Goal: Contribute content

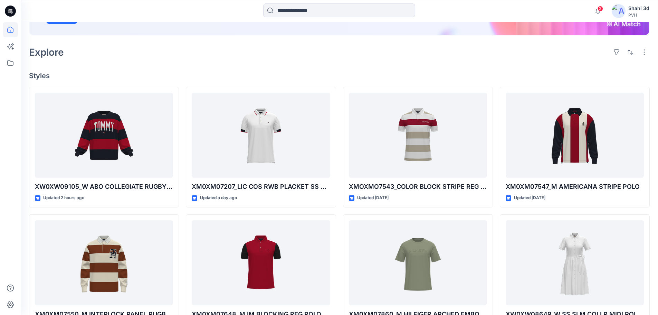
scroll to position [138, 0]
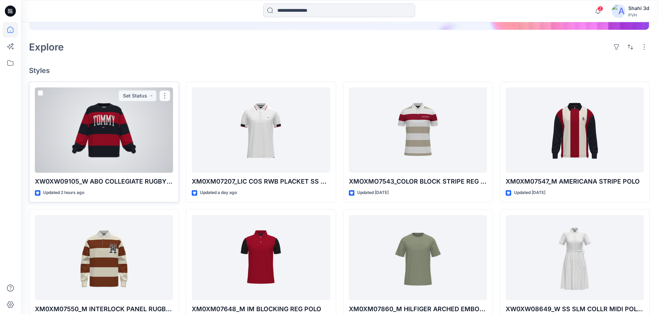
click at [118, 144] on div at bounding box center [104, 129] width 138 height 85
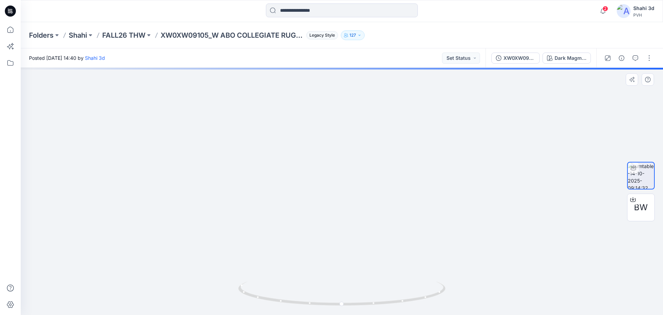
drag, startPoint x: 358, startPoint y: 144, endPoint x: 357, endPoint y: 251, distance: 107.0
click at [357, 251] on img at bounding box center [341, 125] width 723 height 378
drag, startPoint x: 411, startPoint y: 232, endPoint x: 416, endPoint y: 156, distance: 76.1
click at [416, 156] on img at bounding box center [344, 97] width 723 height 436
drag, startPoint x: 389, startPoint y: 146, endPoint x: 387, endPoint y: 126, distance: 20.2
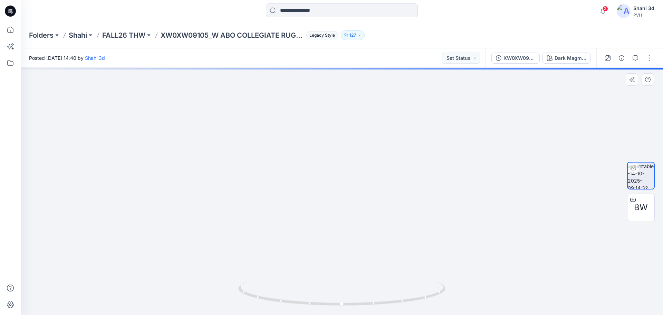
click at [387, 126] on img at bounding box center [315, 43] width 723 height 543
drag, startPoint x: 397, startPoint y: 226, endPoint x: 452, endPoint y: 242, distance: 57.0
click at [452, 242] on img at bounding box center [370, 50] width 723 height 527
drag, startPoint x: 424, startPoint y: 175, endPoint x: 422, endPoint y: 191, distance: 15.7
click at [422, 191] on img at bounding box center [370, 50] width 723 height 527
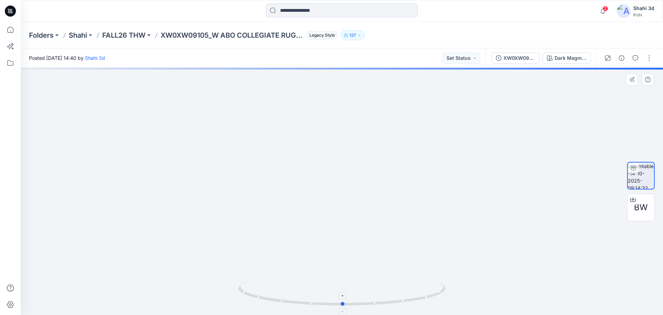
drag, startPoint x: 372, startPoint y: 304, endPoint x: 373, endPoint y: 300, distance: 4.2
click at [373, 300] on icon at bounding box center [342, 294] width 209 height 26
click at [12, 10] on icon at bounding box center [10, 11] width 11 height 11
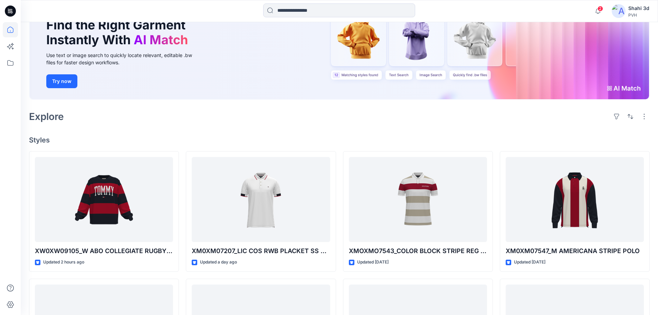
scroll to position [69, 0]
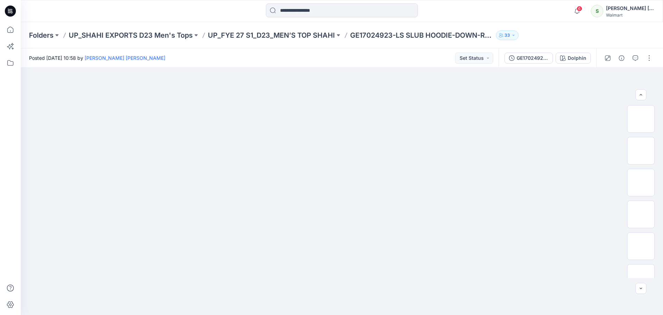
scroll to position [104, 0]
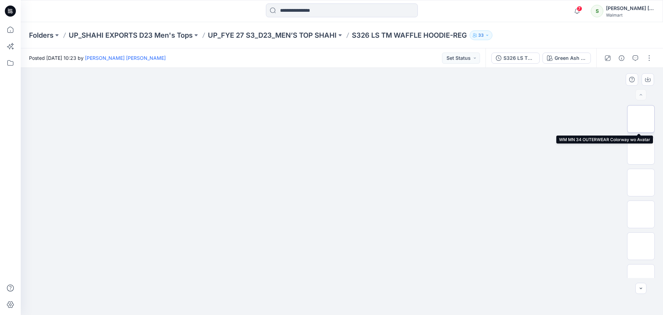
click at [641, 119] on img at bounding box center [641, 119] width 0 height 0
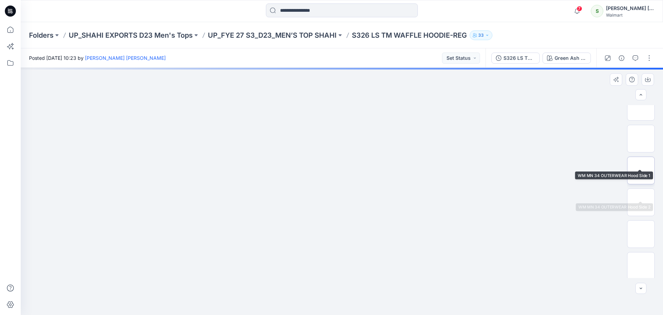
scroll to position [104, 0]
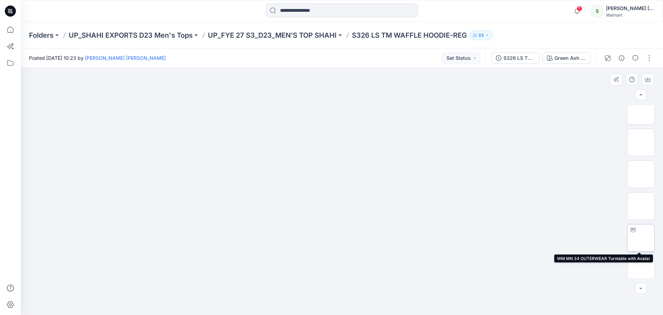
click at [641, 238] on img at bounding box center [641, 238] width 0 height 0
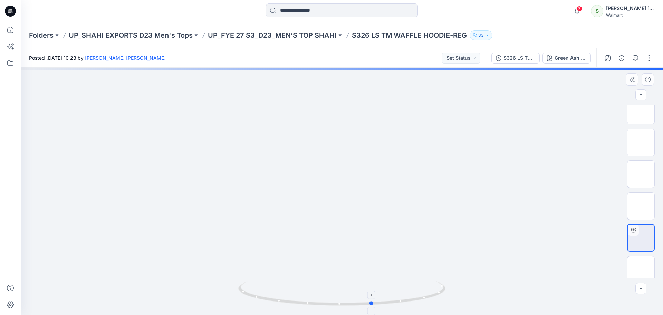
drag, startPoint x: 351, startPoint y: 307, endPoint x: 397, endPoint y: 306, distance: 46.6
click at [397, 306] on icon at bounding box center [342, 294] width 209 height 26
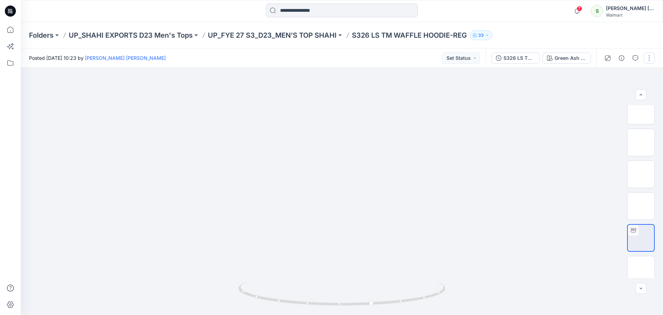
click at [649, 58] on button "button" at bounding box center [649, 57] width 11 height 11
click at [603, 94] on p "Edit" at bounding box center [605, 93] width 9 height 7
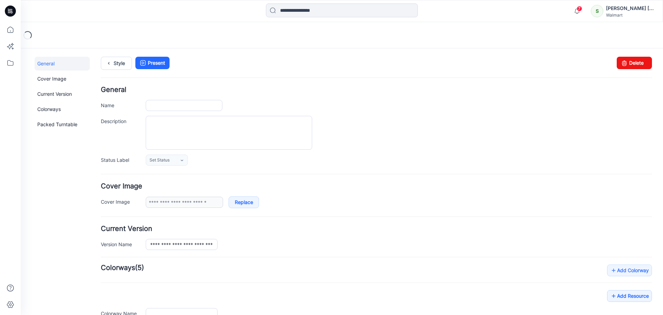
type input "**********"
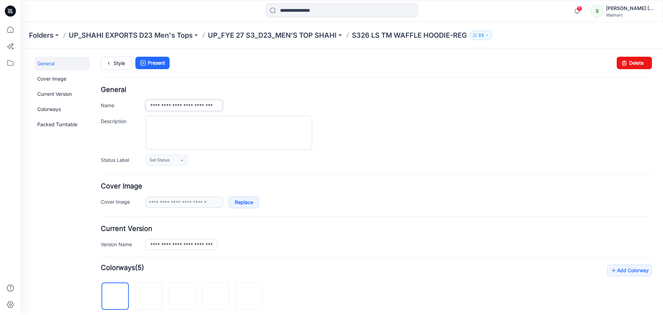
scroll to position [0, 8]
drag, startPoint x: 149, startPoint y: 107, endPoint x: 286, endPoint y: 107, distance: 136.7
click at [286, 107] on div "**********" at bounding box center [399, 105] width 506 height 11
click at [206, 125] on textarea "Description" at bounding box center [229, 133] width 166 height 34
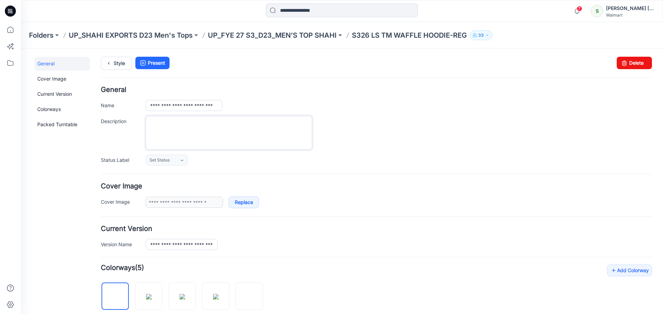
paste textarea "**********"
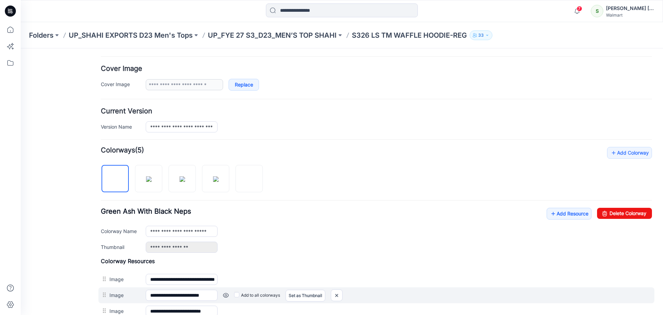
scroll to position [107, 0]
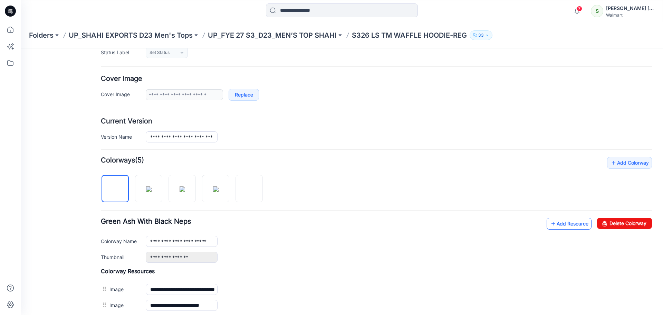
type textarea "**********"
click at [558, 224] on link "Add Resource" at bounding box center [569, 224] width 45 height 12
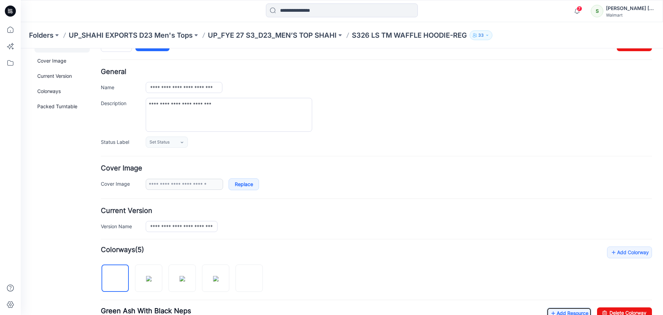
scroll to position [0, 0]
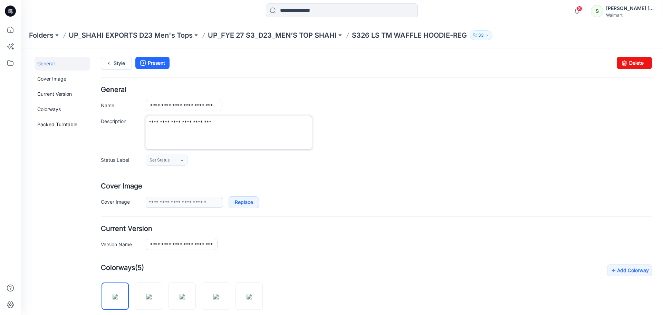
click at [256, 127] on textarea "**********" at bounding box center [229, 133] width 166 height 34
click at [7, 8] on icon at bounding box center [10, 11] width 11 height 11
